Goal: Navigation & Orientation: Find specific page/section

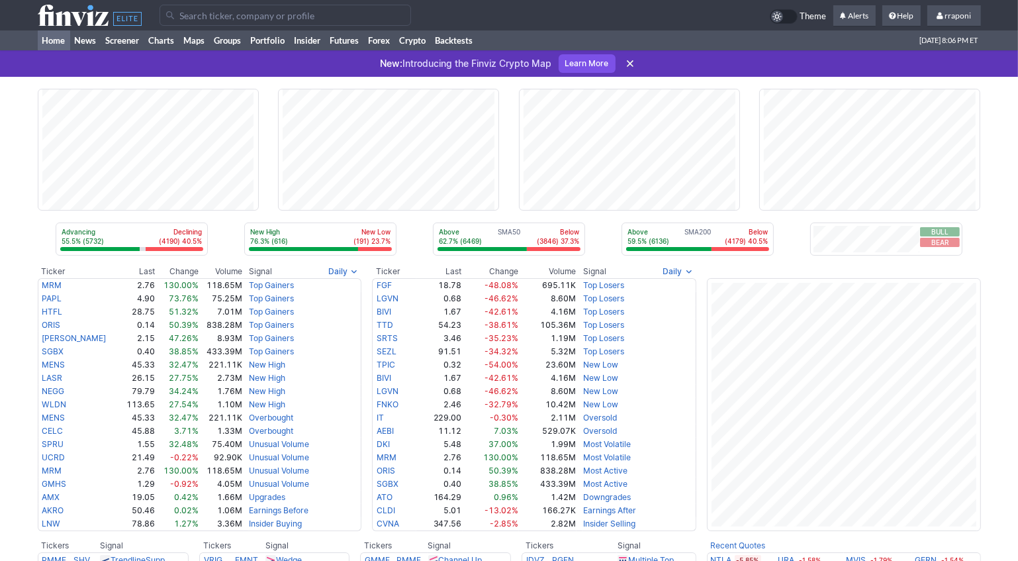
scroll to position [491, 0]
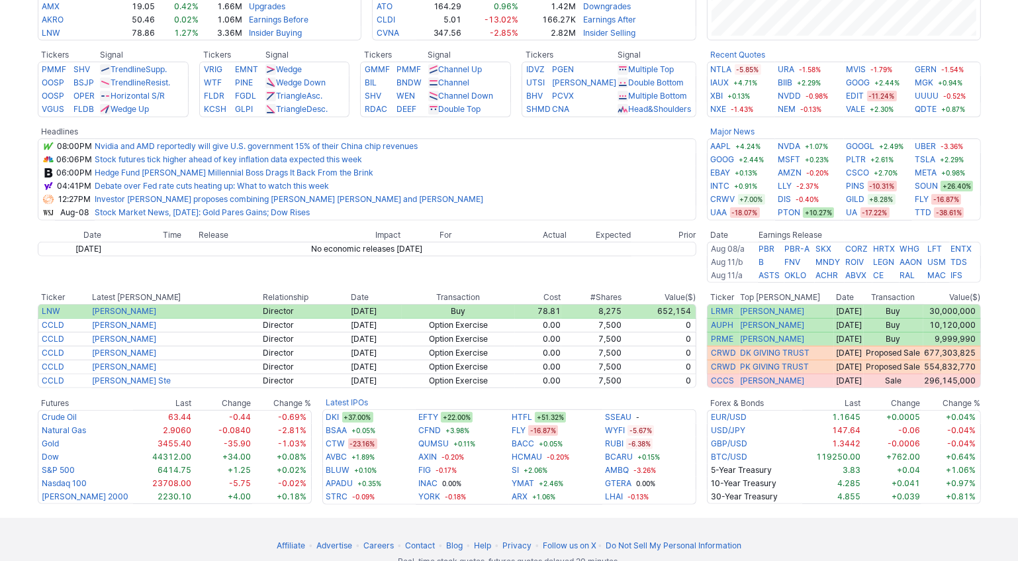
click at [1018, 330] on html "Theme Alerts rraponi" at bounding box center [509, 55] width 1018 height 1093
drag, startPoint x: 1022, startPoint y: 330, endPoint x: 1021, endPoint y: 236, distance: 93.4
click at [1018, 236] on html "Theme Alerts rraponi" at bounding box center [509, 55] width 1018 height 1093
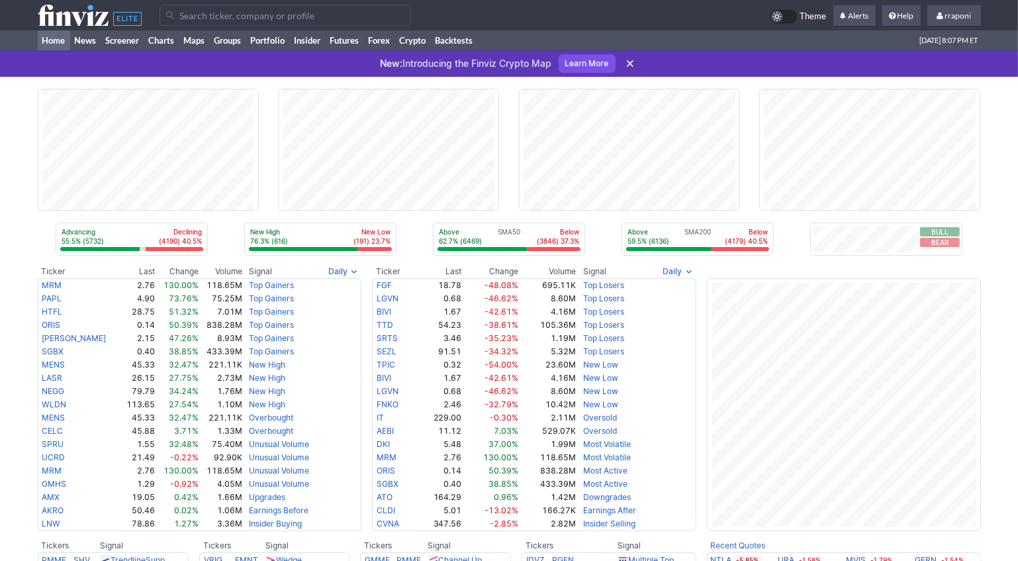
click at [814, 13] on span "Theme" at bounding box center [814, 16] width 26 height 15
